Goal: Transaction & Acquisition: Purchase product/service

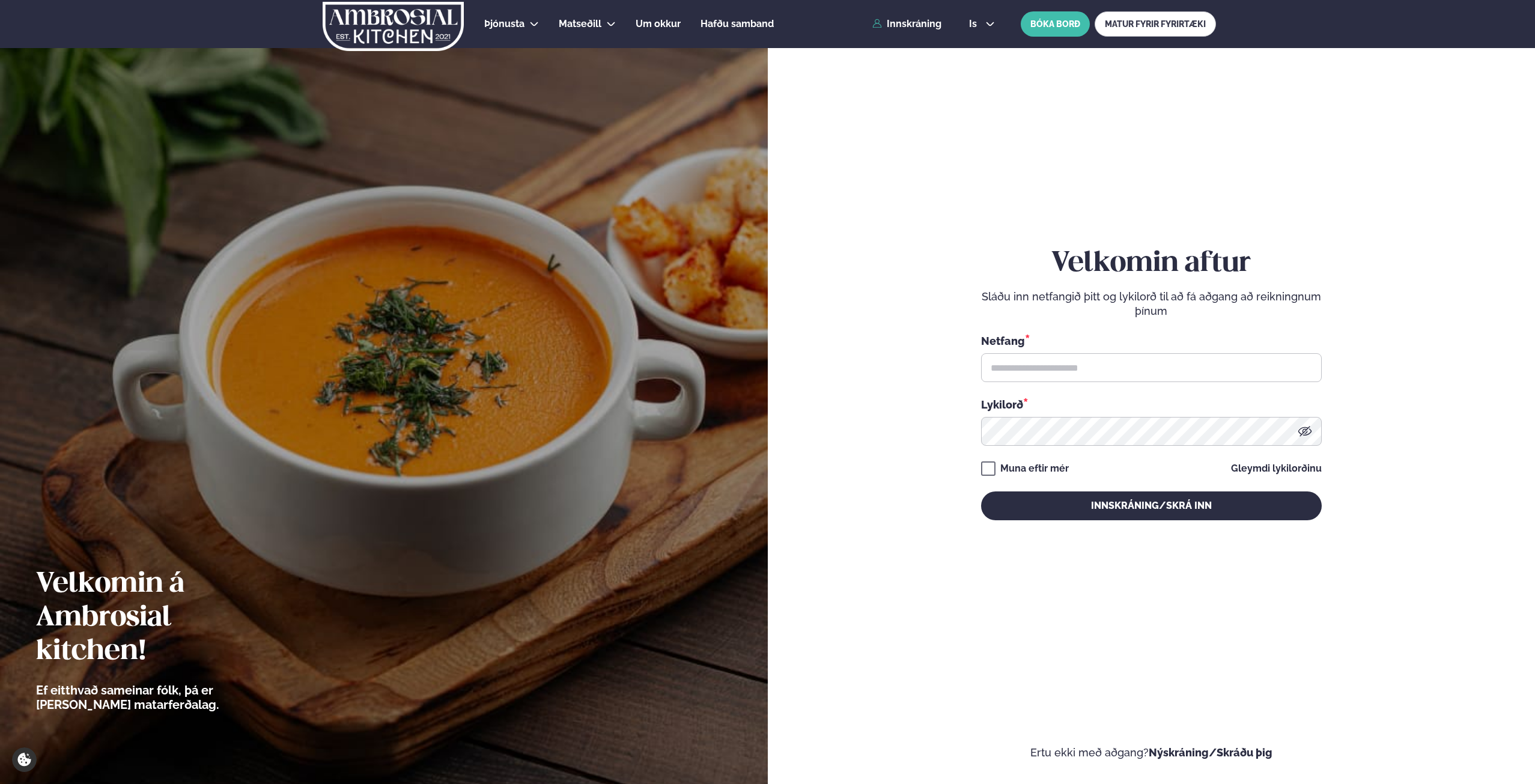
click at [1068, 387] on div "Netfang * Lykilorð *" at bounding box center [1152, 389] width 341 height 113
click at [1072, 373] on input "text" at bounding box center [1152, 368] width 341 height 29
type input "**********"
click at [982, 491] on button "Innskráning/Skrá inn" at bounding box center [1152, 506] width 341 height 29
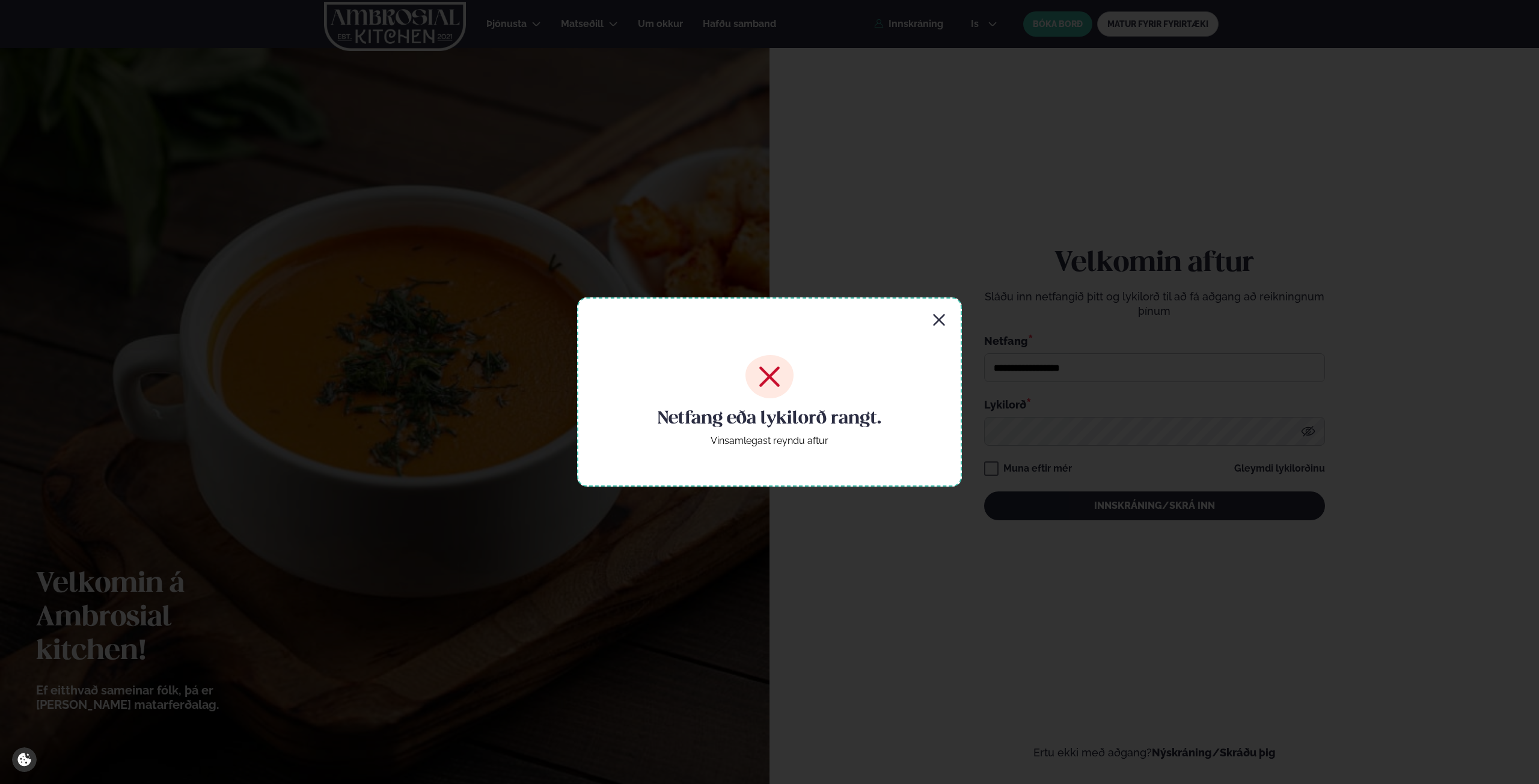
click at [935, 328] on icon "button" at bounding box center [939, 320] width 15 height 15
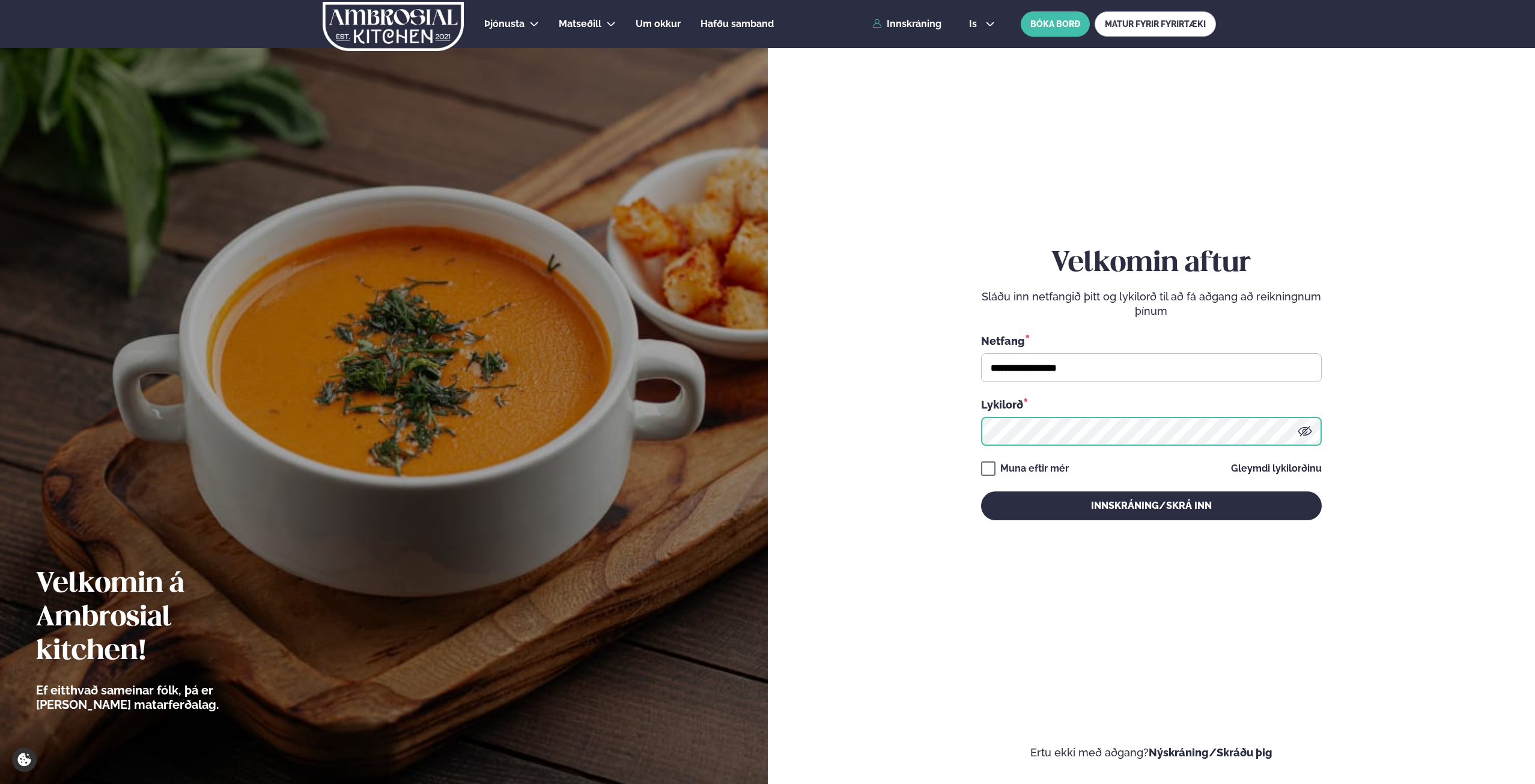
click at [982, 491] on button "Innskráning/Skrá inn" at bounding box center [1152, 506] width 341 height 29
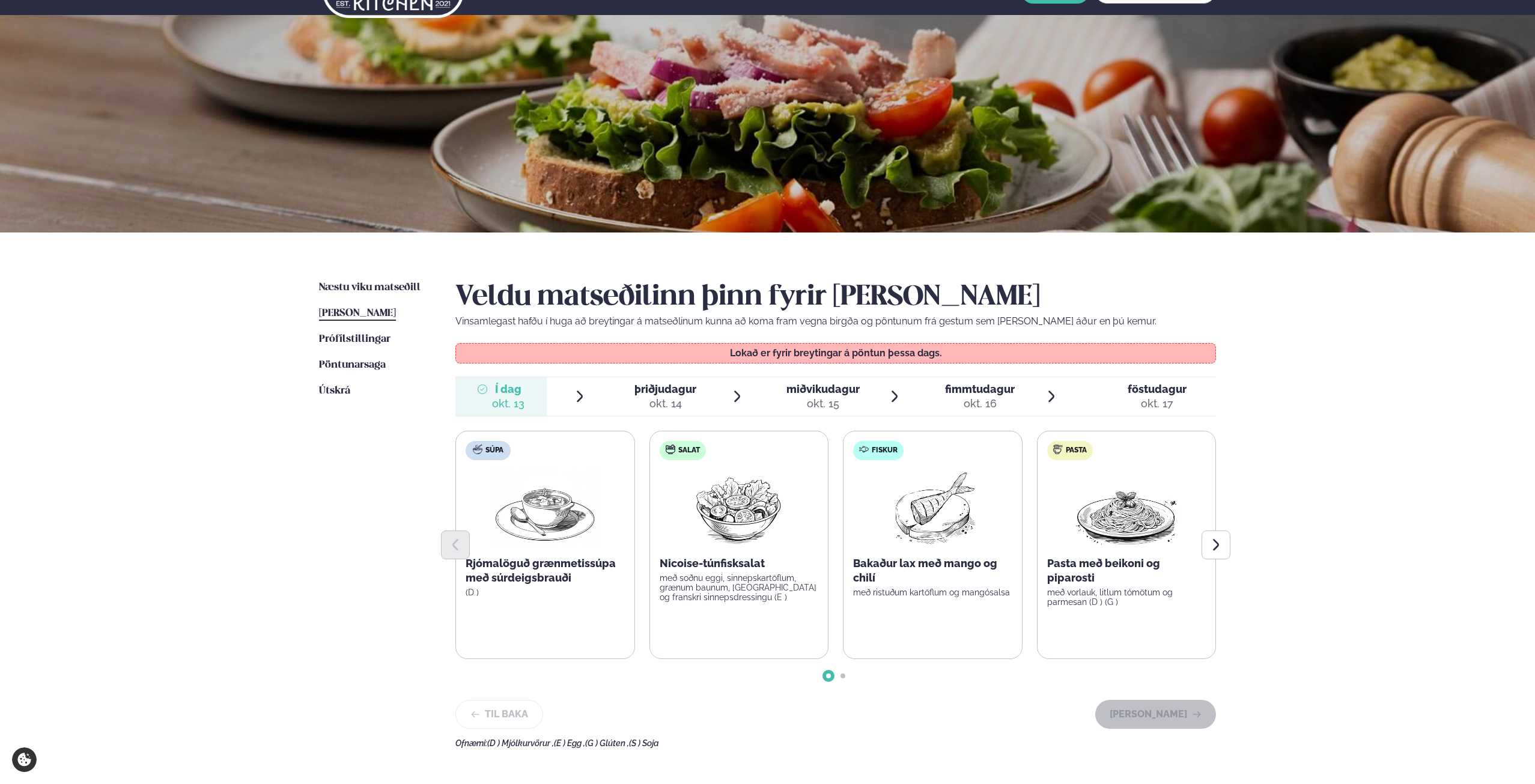
scroll to position [60, 0]
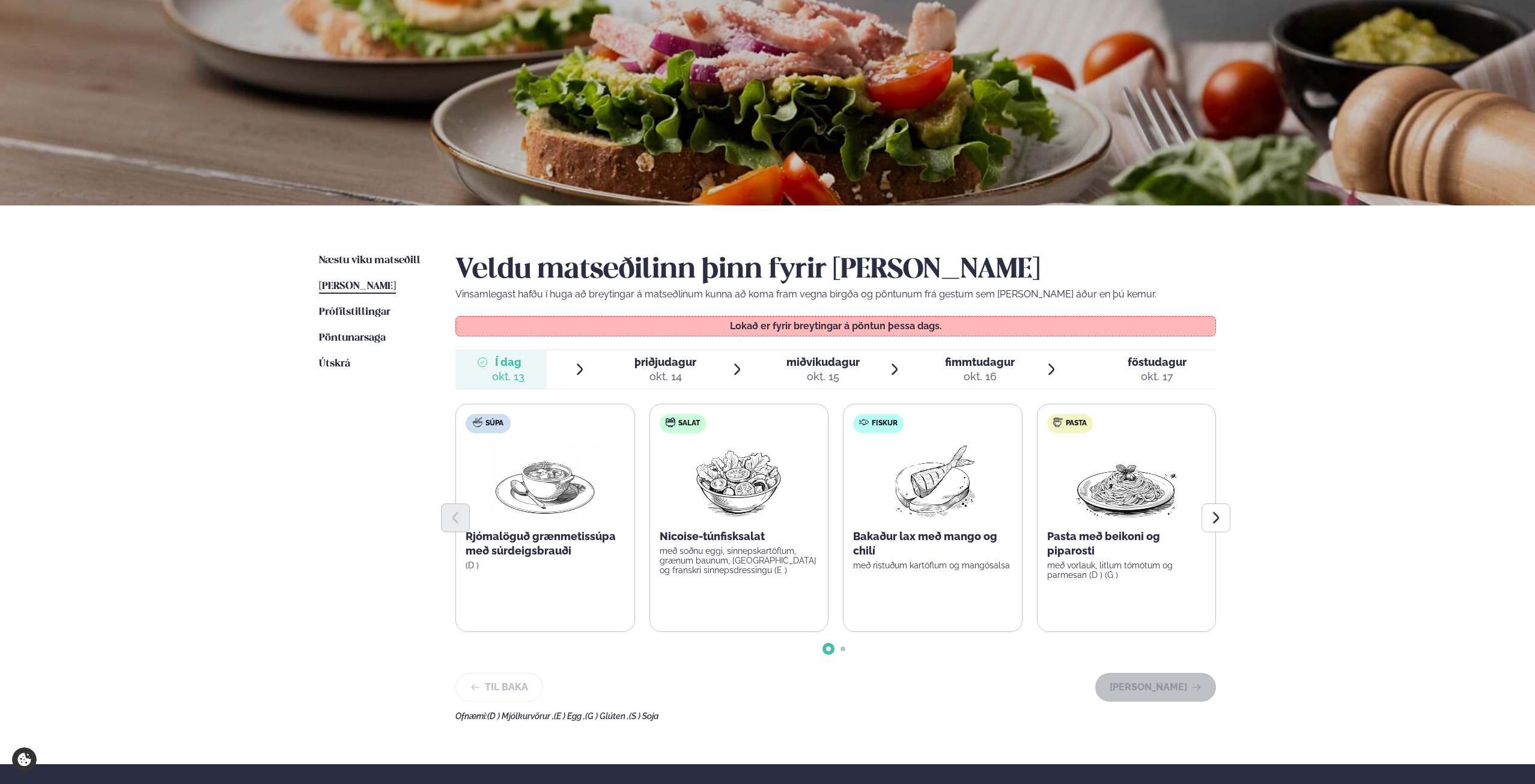
click at [911, 506] on div at bounding box center [836, 518] width 761 height 29
click at [930, 511] on div at bounding box center [836, 518] width 761 height 29
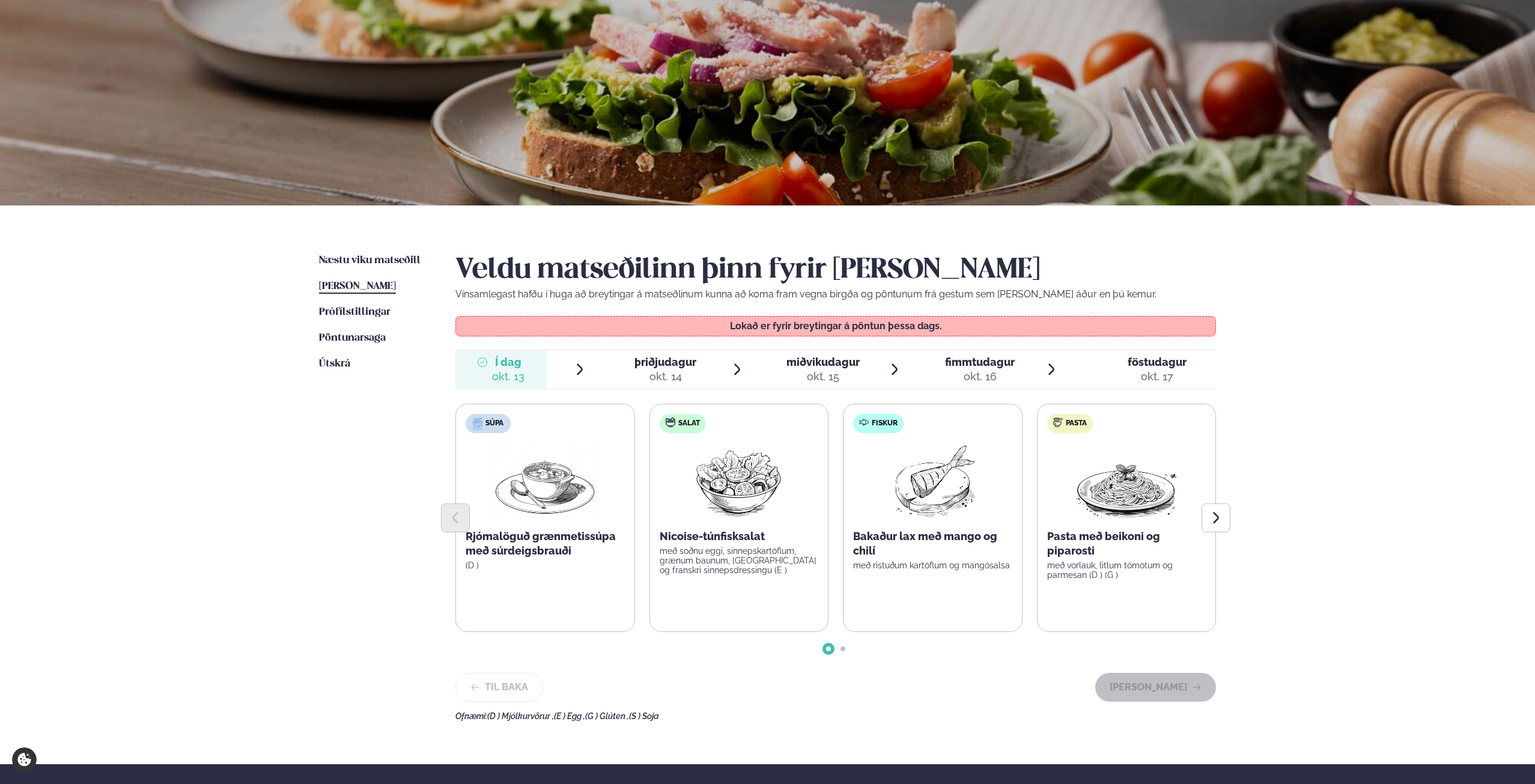
click at [927, 510] on div at bounding box center [836, 518] width 761 height 29
click at [921, 502] on div "Súpa Rjómalöguð grænmetissúpa með súrdeigsbrauði (D ) Salat Nicoise-túnfisksala…" at bounding box center [836, 518] width 761 height 229
click at [1443, 506] on div "Þjónusta Hádegismatur fyrir fyrirtæki Fyrirtækja veitingar Einkapartý Matseðill…" at bounding box center [767, 476] width 1535 height 1072
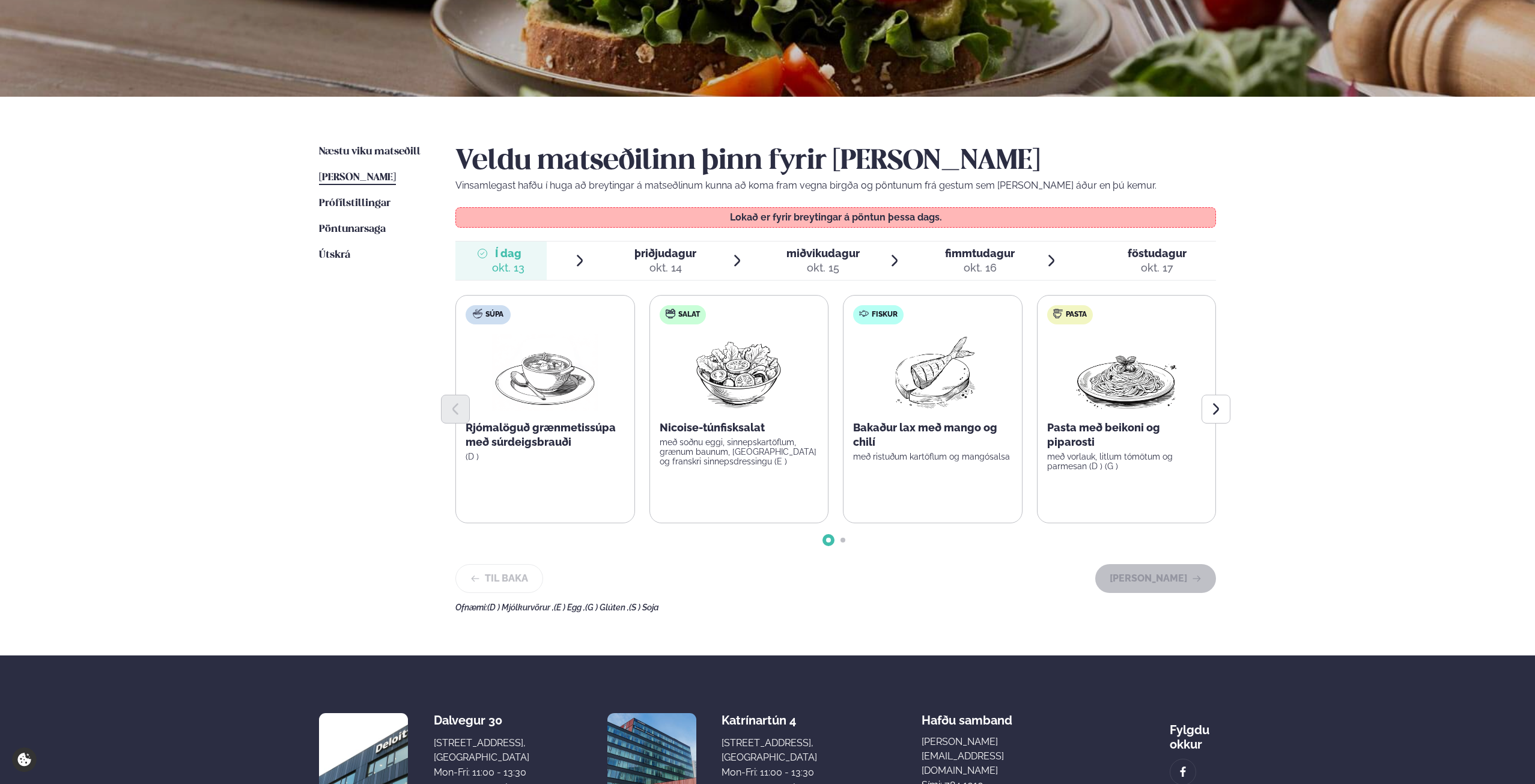
scroll to position [180, 0]
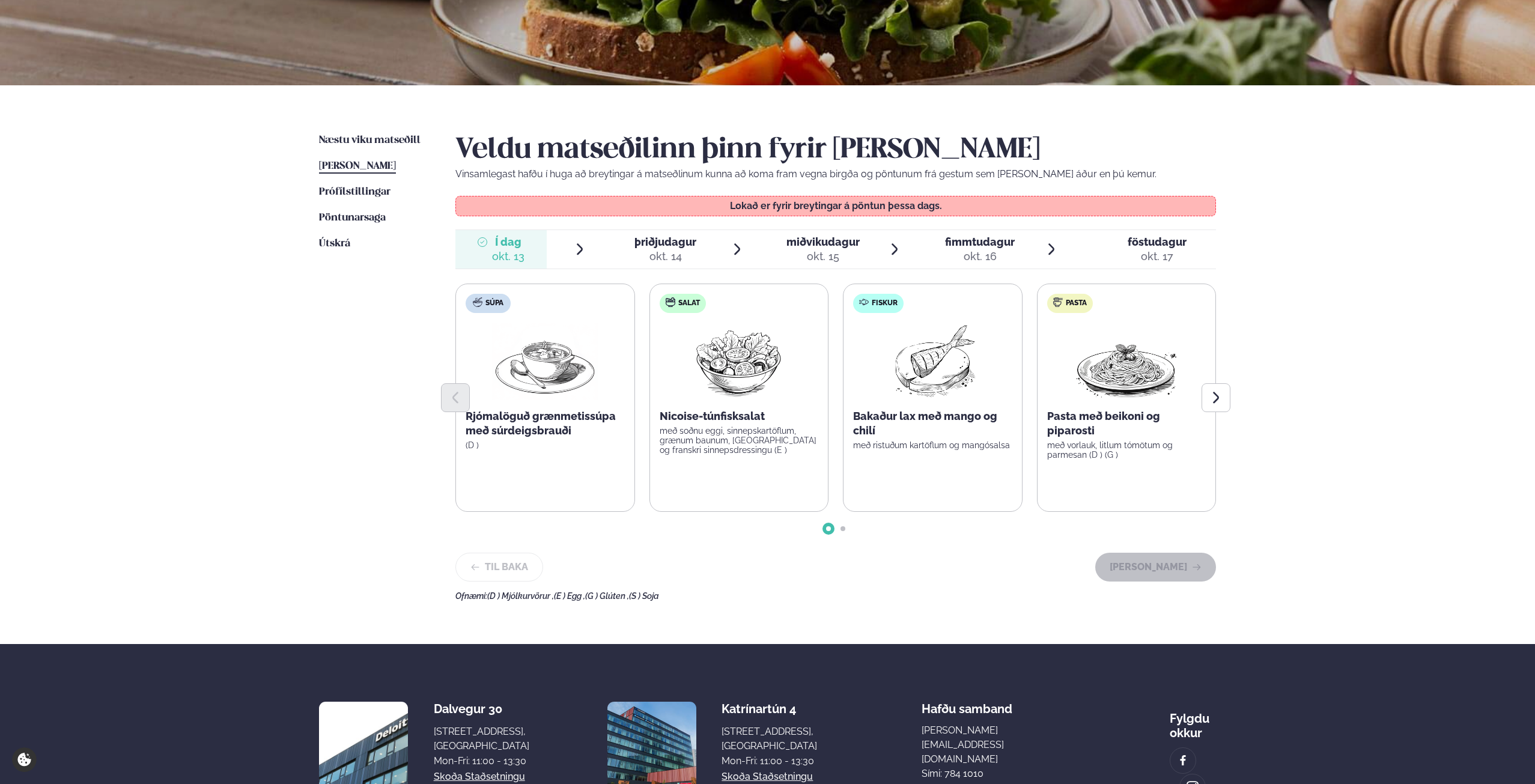
click at [662, 236] on span "þriðjudagur" at bounding box center [665, 242] width 62 height 13
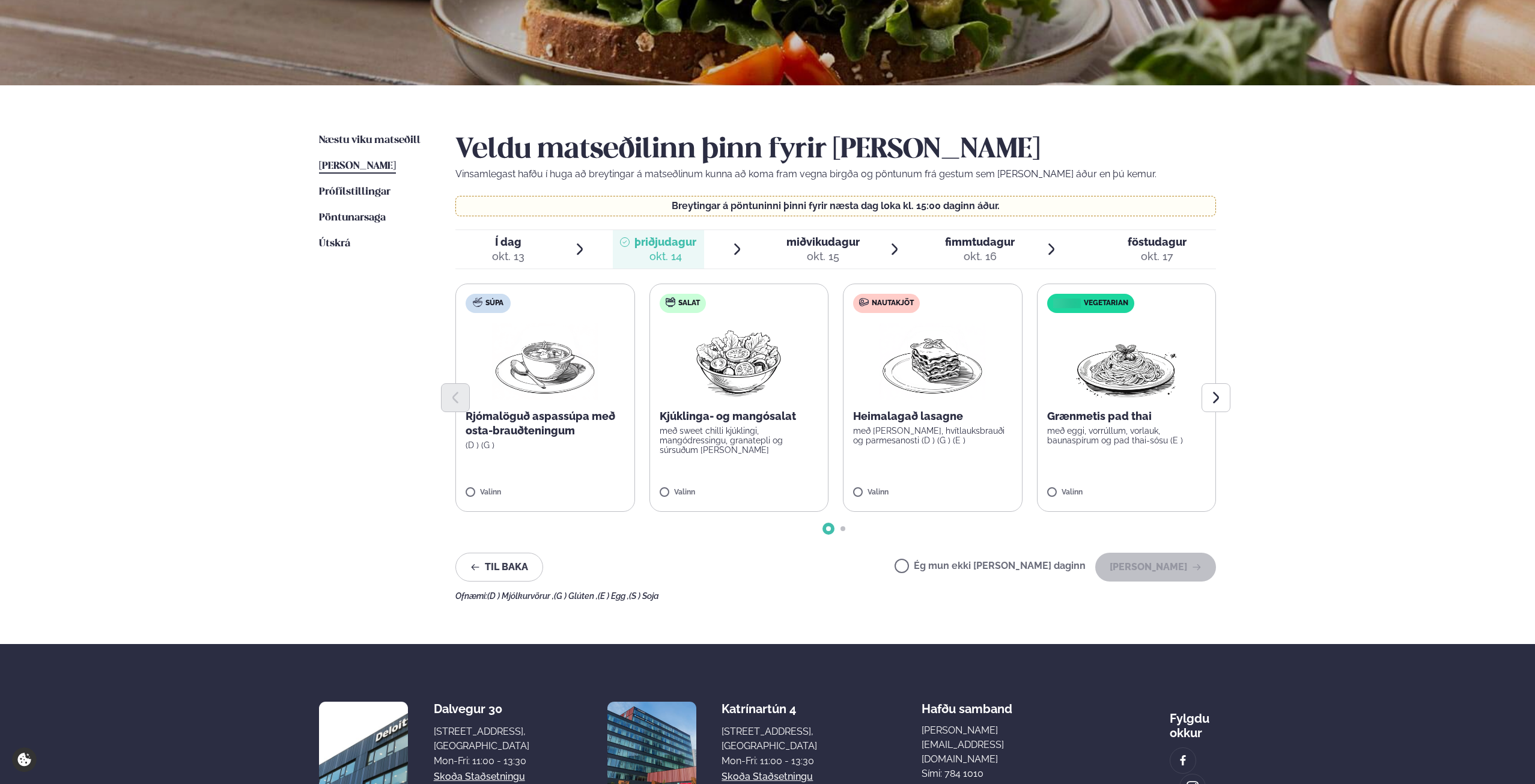
click at [950, 383] on div at bounding box center [836, 397] width 761 height 29
click at [370, 165] on span "[PERSON_NAME]" at bounding box center [357, 166] width 77 height 11
click at [946, 325] on img at bounding box center [932, 361] width 105 height 77
click at [1157, 569] on button "[PERSON_NAME]" at bounding box center [1156, 567] width 121 height 29
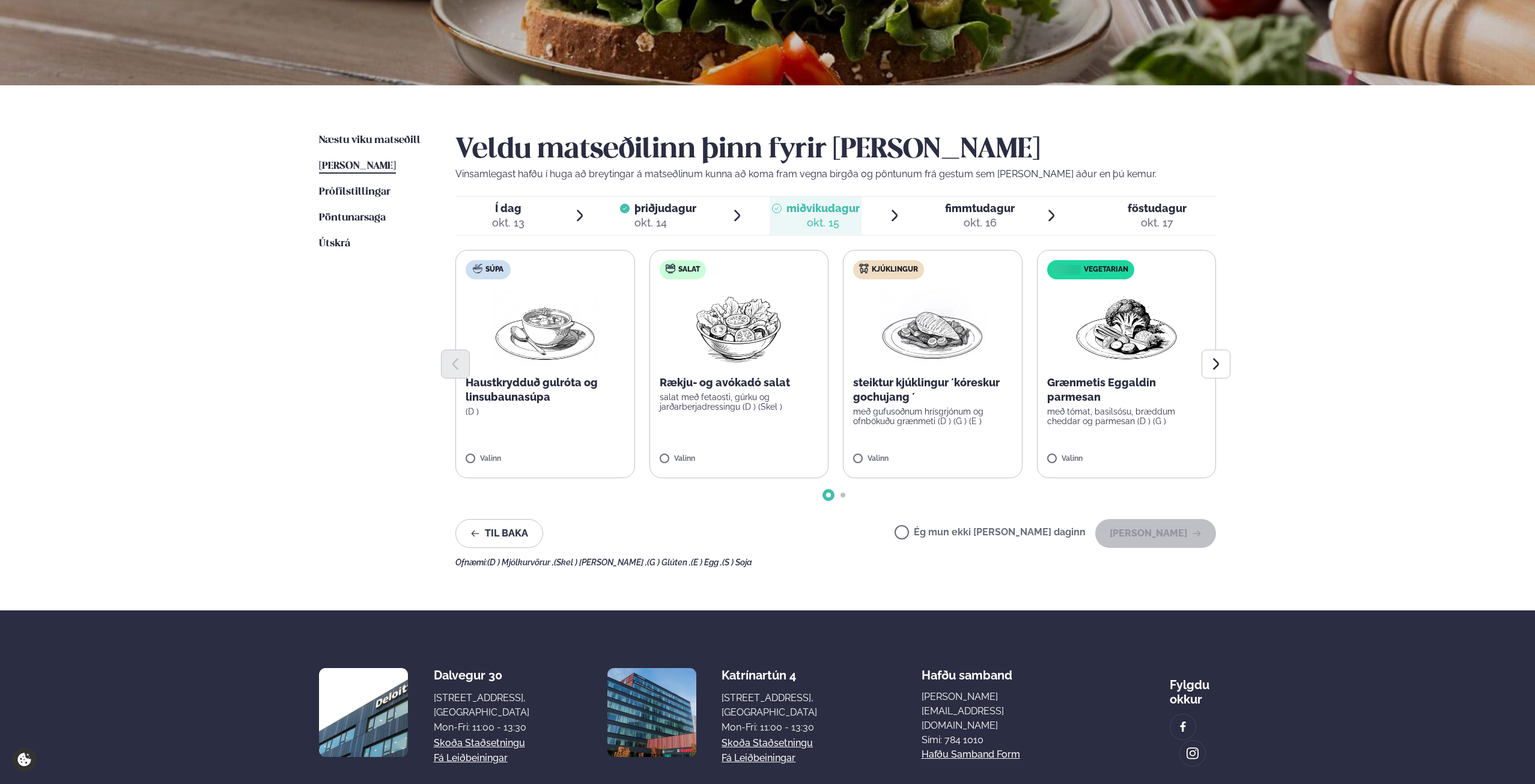
click at [939, 338] on img at bounding box center [932, 327] width 105 height 77
click at [1159, 531] on button "[PERSON_NAME]" at bounding box center [1156, 533] width 121 height 29
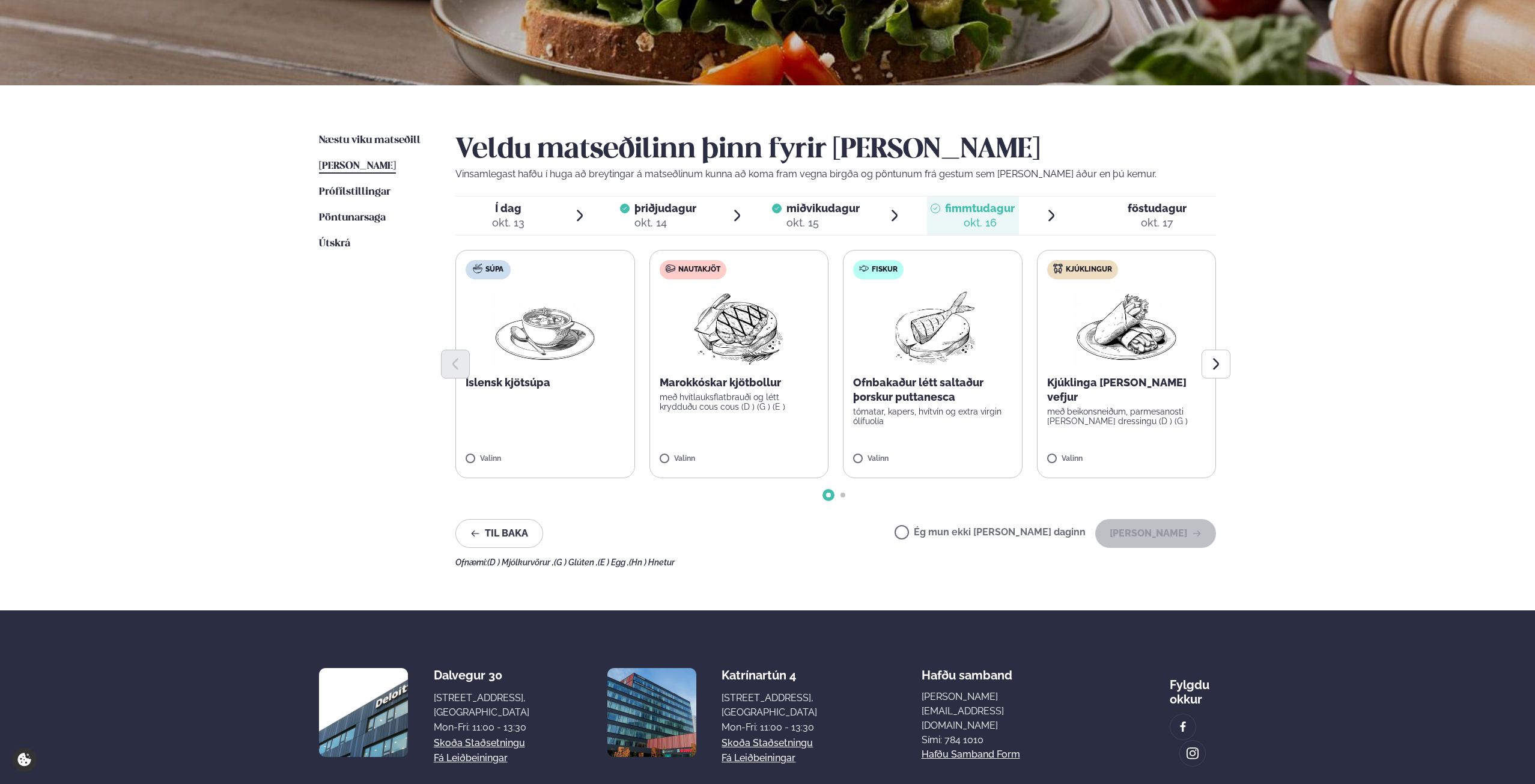
click at [911, 342] on img at bounding box center [932, 327] width 106 height 77
click at [765, 349] on div at bounding box center [836, 364] width 761 height 29
click at [899, 449] on icon at bounding box center [897, 454] width 12 height 12
click at [764, 357] on div at bounding box center [836, 364] width 761 height 29
click at [729, 306] on img at bounding box center [738, 327] width 106 height 77
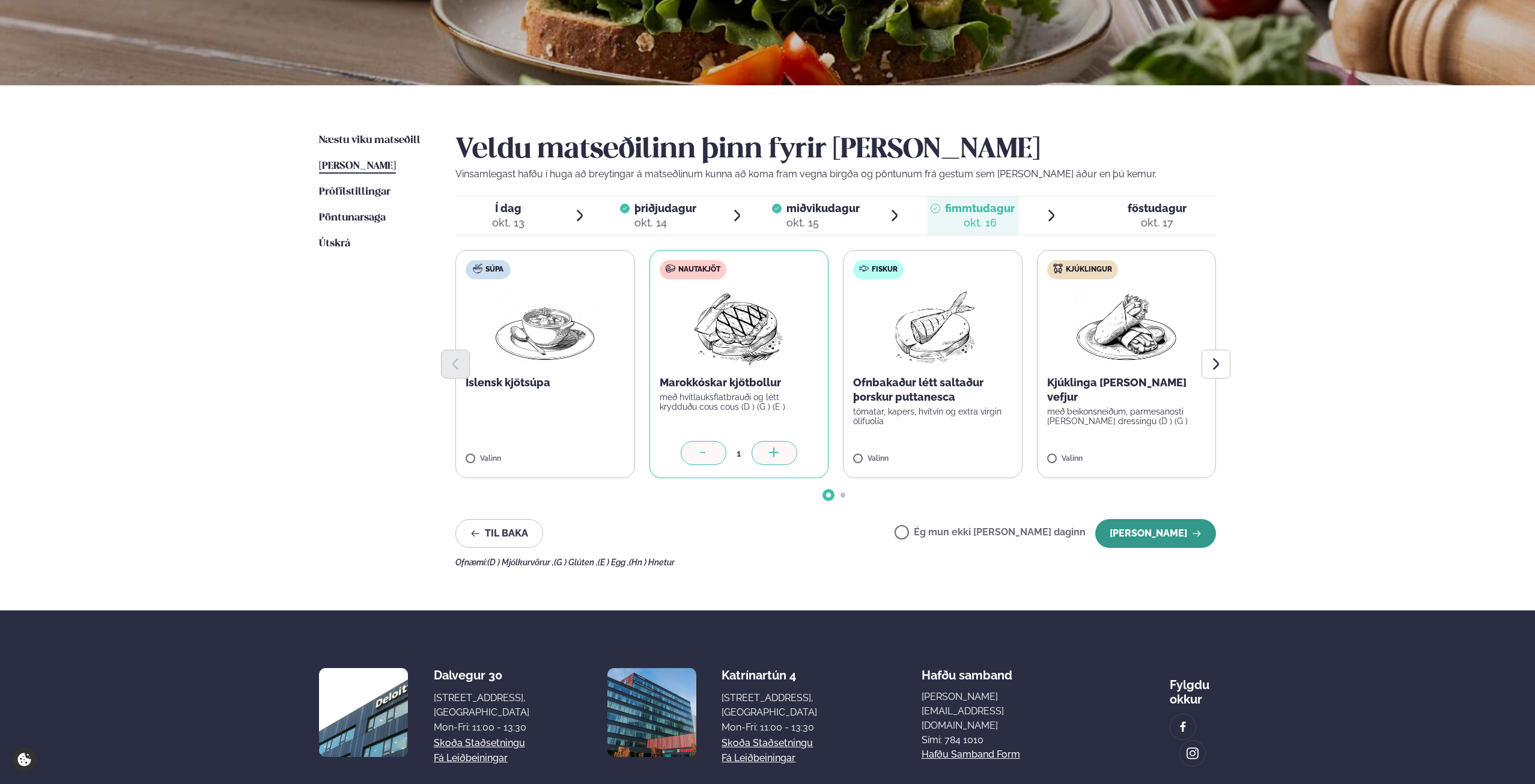
click at [1192, 535] on button "[PERSON_NAME]" at bounding box center [1156, 533] width 121 height 29
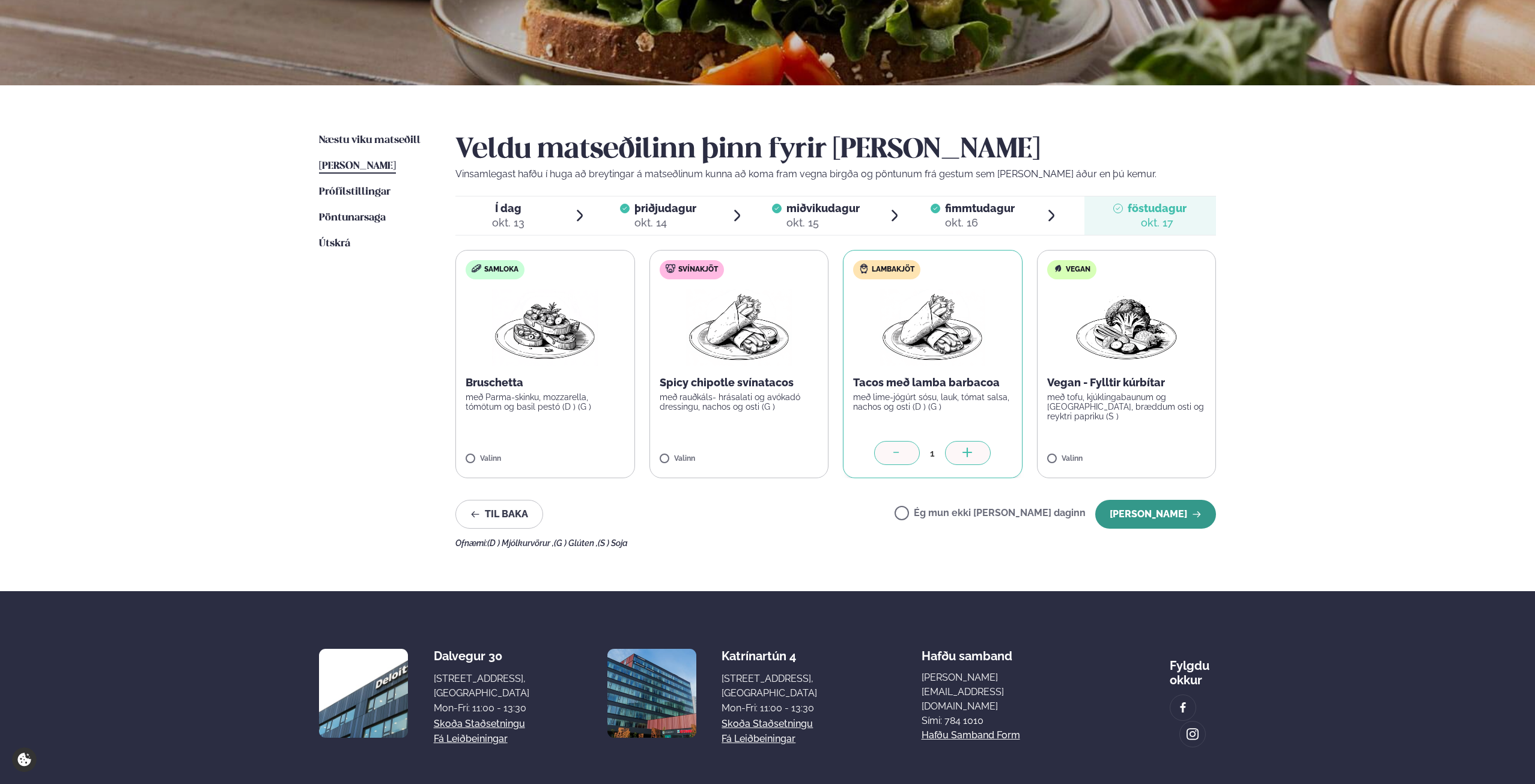
click at [1215, 518] on button "[PERSON_NAME]" at bounding box center [1156, 514] width 121 height 29
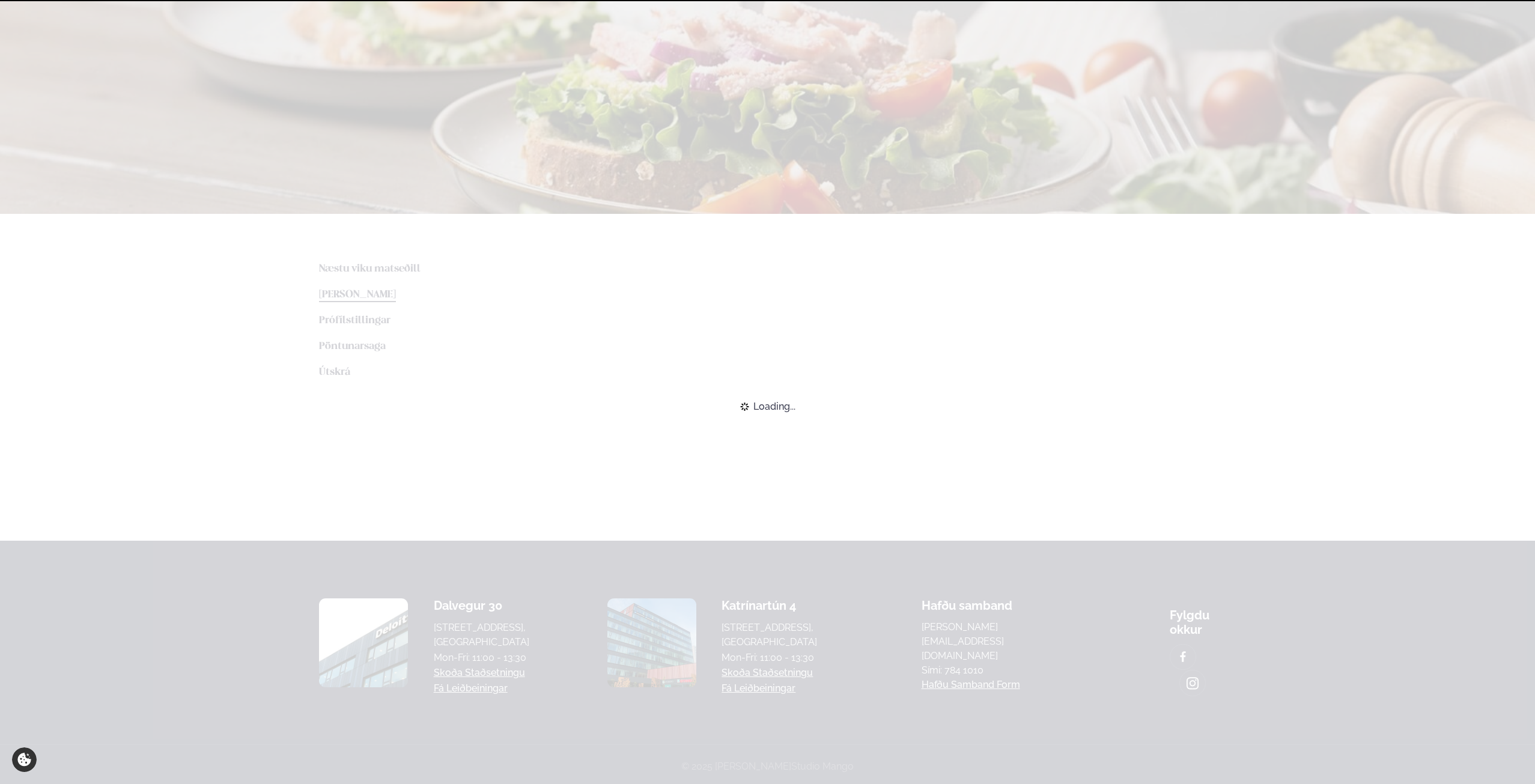
scroll to position [119, 0]
